Goal: Find specific page/section: Go to known website

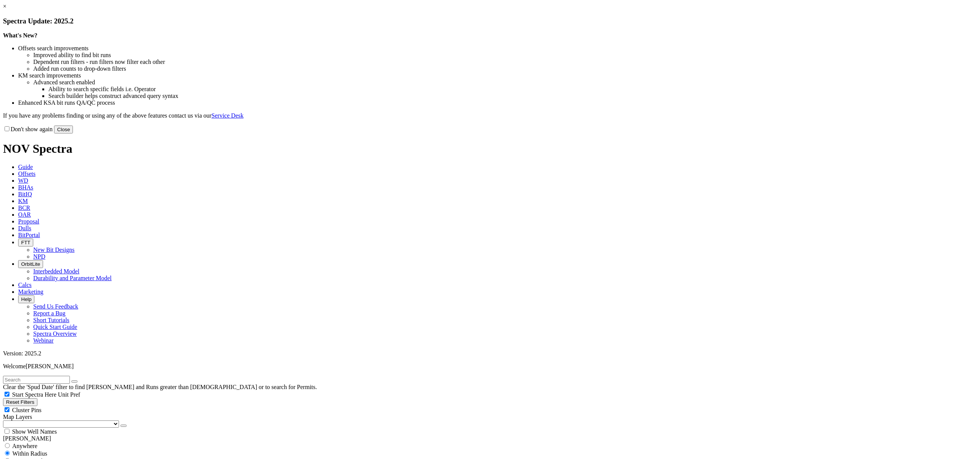
click at [6, 9] on link "×" at bounding box center [4, 6] width 3 height 6
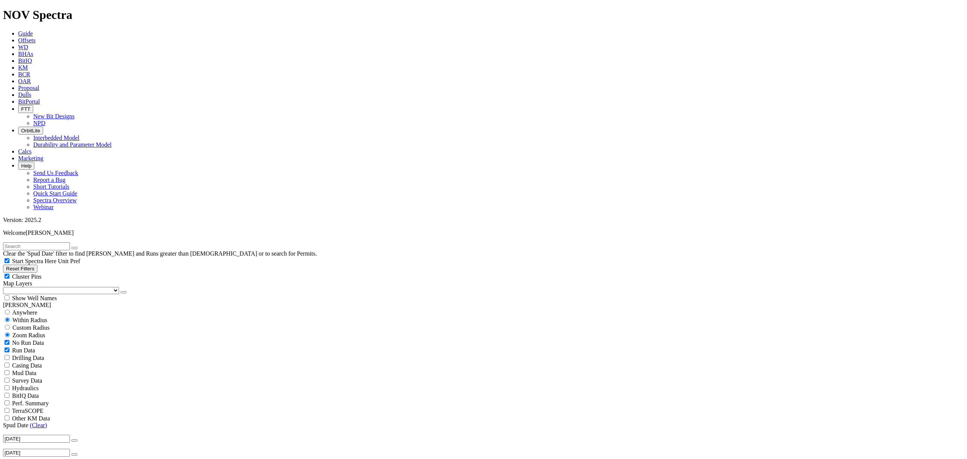
click at [40, 98] on link "BitPortal" at bounding box center [29, 101] width 22 height 6
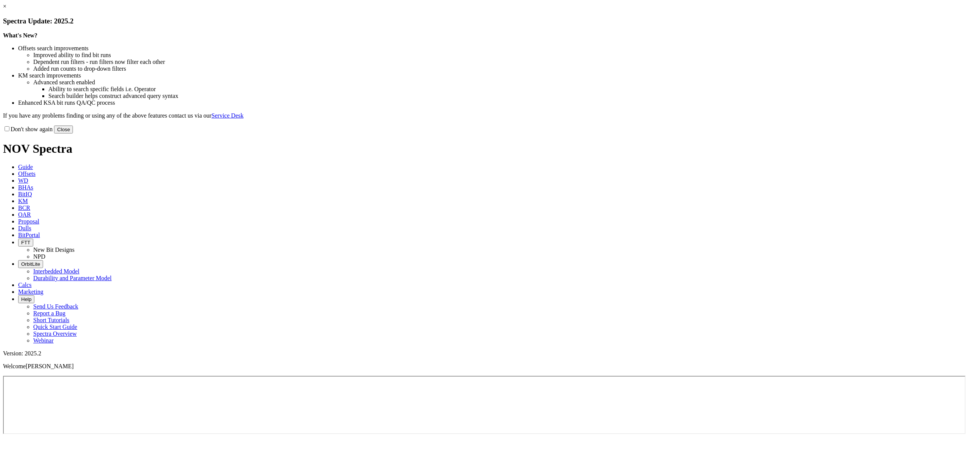
click at [73, 133] on button "Close" at bounding box center [63, 129] width 19 height 8
